Goal: Information Seeking & Learning: Learn about a topic

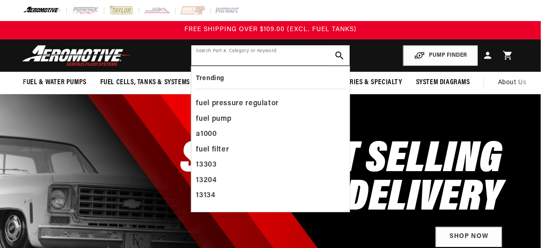
click at [231, 56] on input "text" at bounding box center [270, 55] width 158 height 20
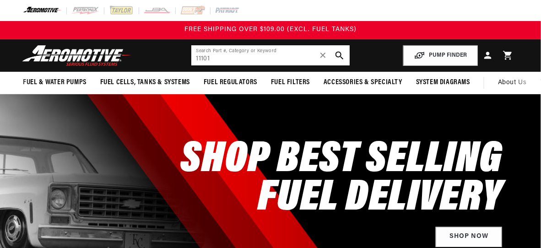
type input "11101"
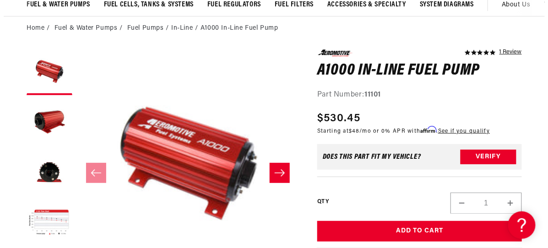
scroll to position [89, 0]
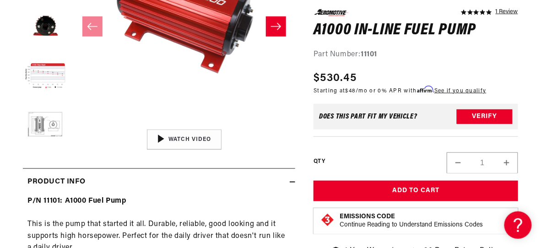
scroll to position [232, 0]
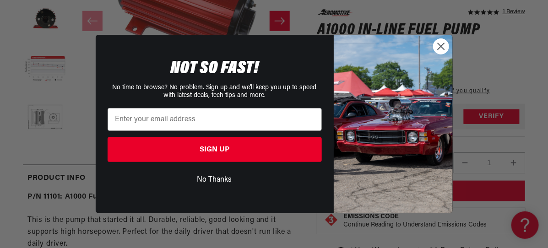
click at [441, 54] on circle "Close dialog" at bounding box center [440, 46] width 15 height 15
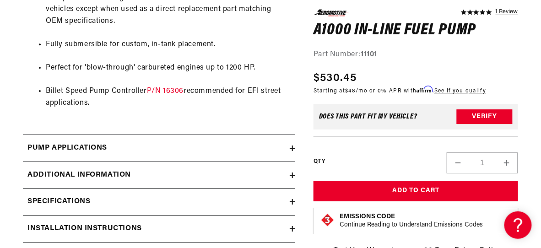
scroll to position [790, 0]
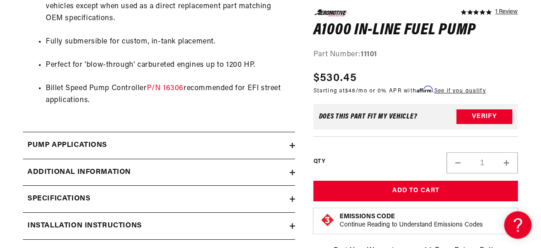
click at [222, 152] on div "Pump Applications" at bounding box center [156, 146] width 267 height 12
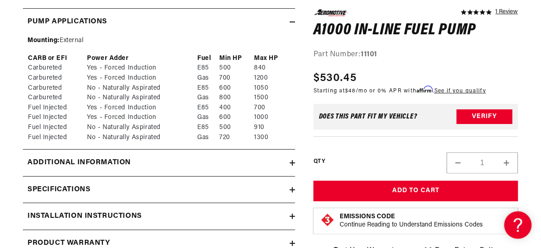
scroll to position [915, 0]
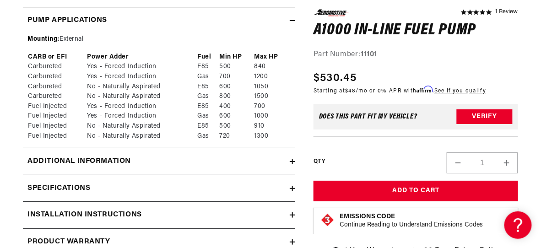
click at [221, 166] on div "Additional information" at bounding box center [156, 162] width 267 height 12
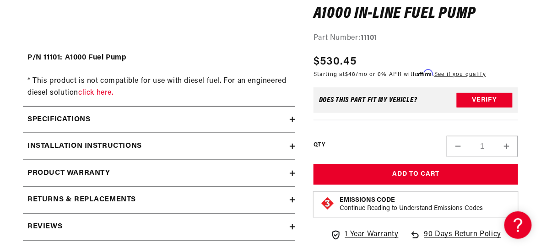
scroll to position [1222, 0]
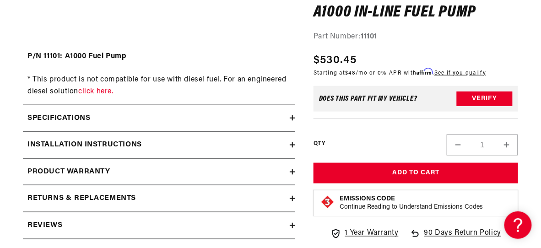
click at [225, 125] on div "Specifications" at bounding box center [156, 119] width 267 height 12
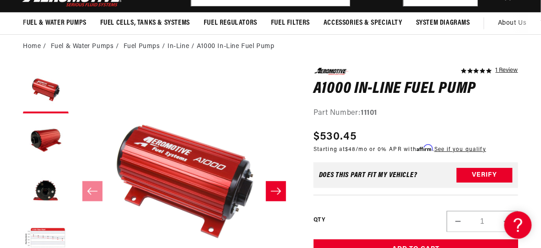
scroll to position [65, 0]
